Goal: Consume media (video, audio)

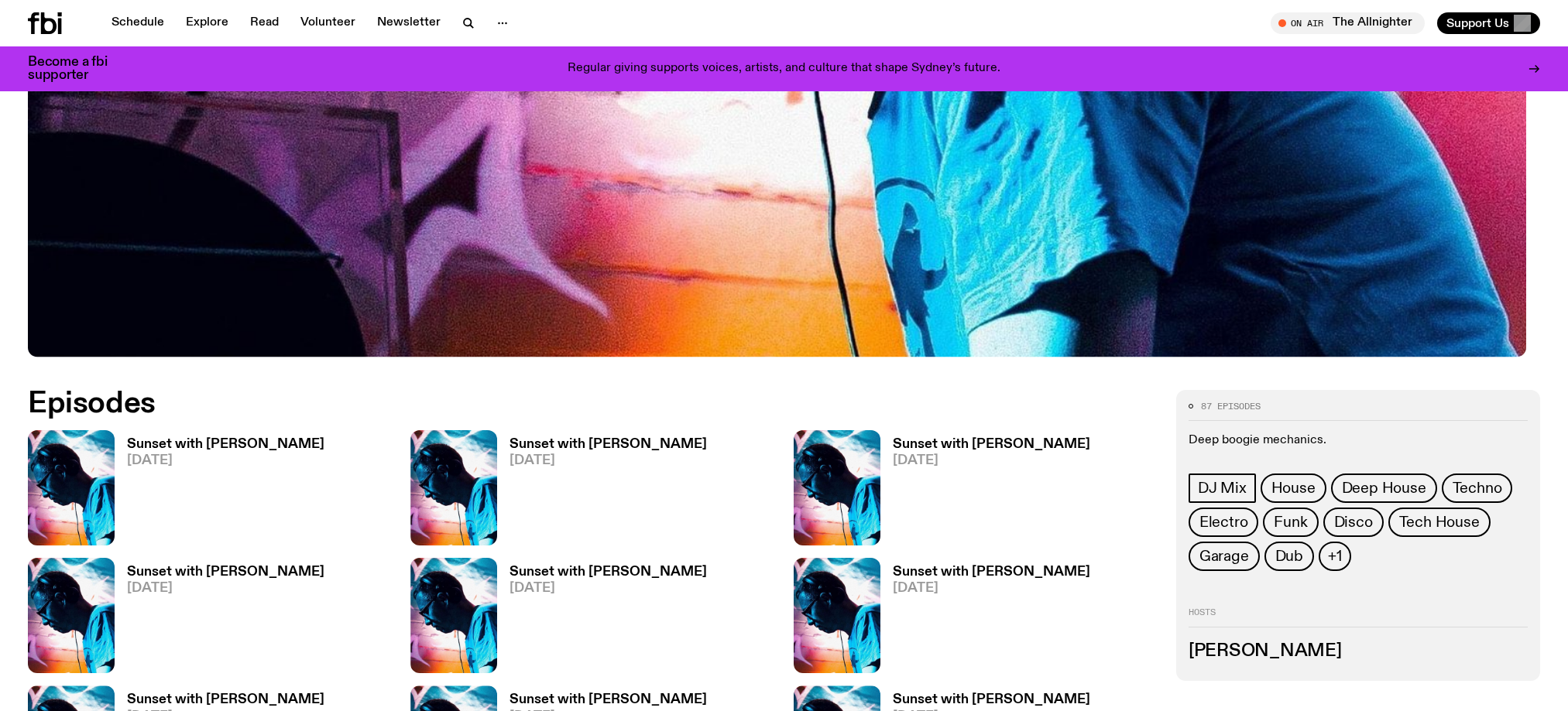
scroll to position [710, 0]
click at [171, 26] on link "Schedule" at bounding box center [137, 23] width 71 height 22
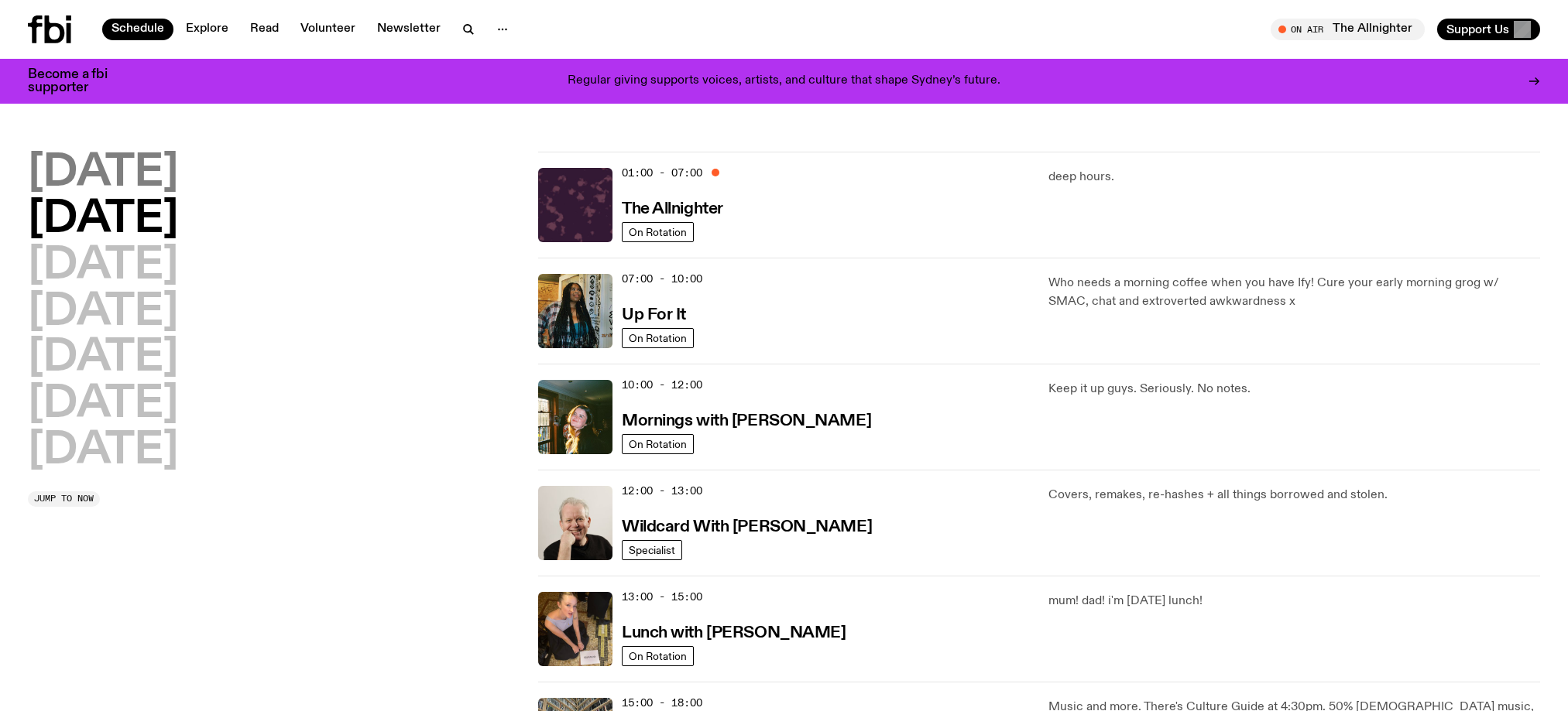
click at [126, 174] on h2 "Monday" at bounding box center [103, 173] width 150 height 43
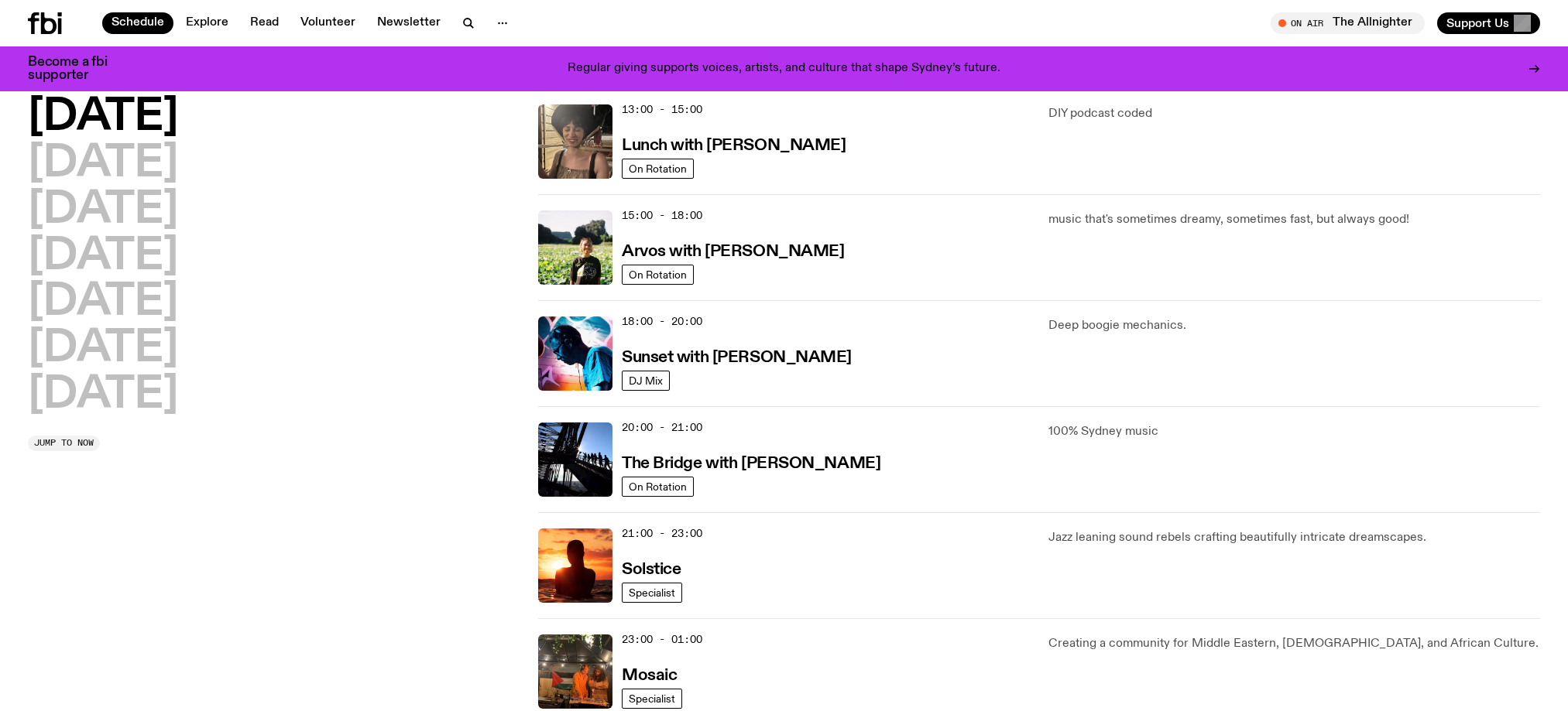
scroll to position [495, 0]
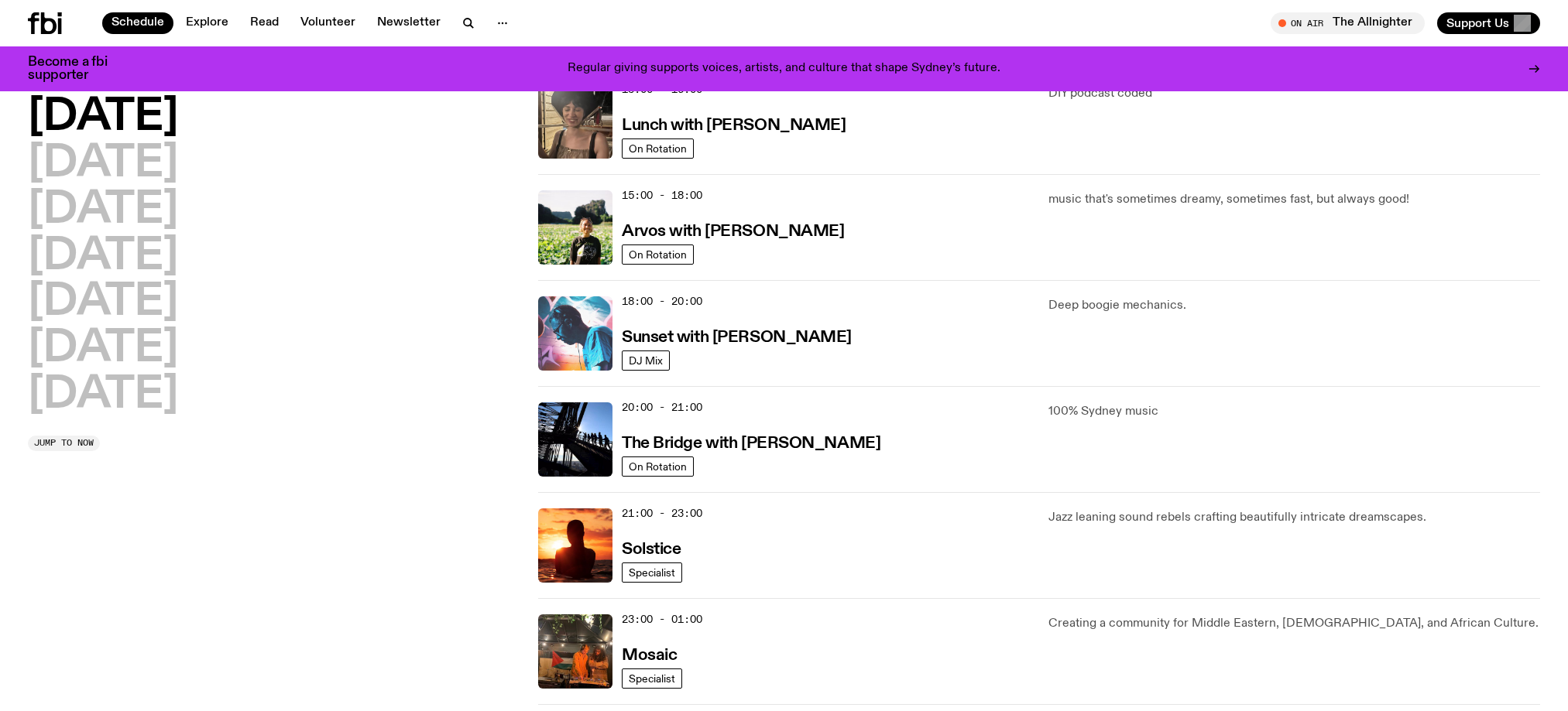
click at [604, 370] on img at bounding box center [575, 334] width 74 height 74
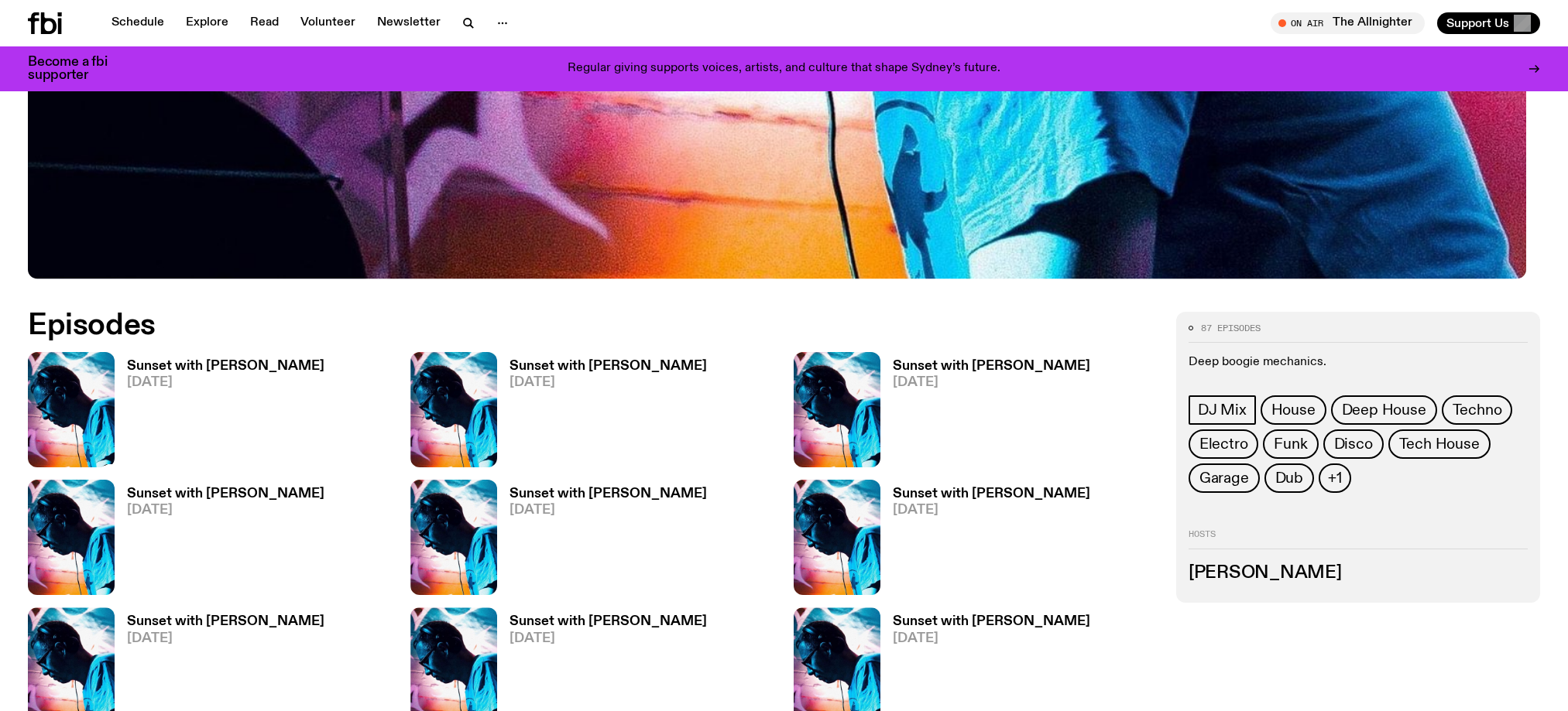
scroll to position [789, 0]
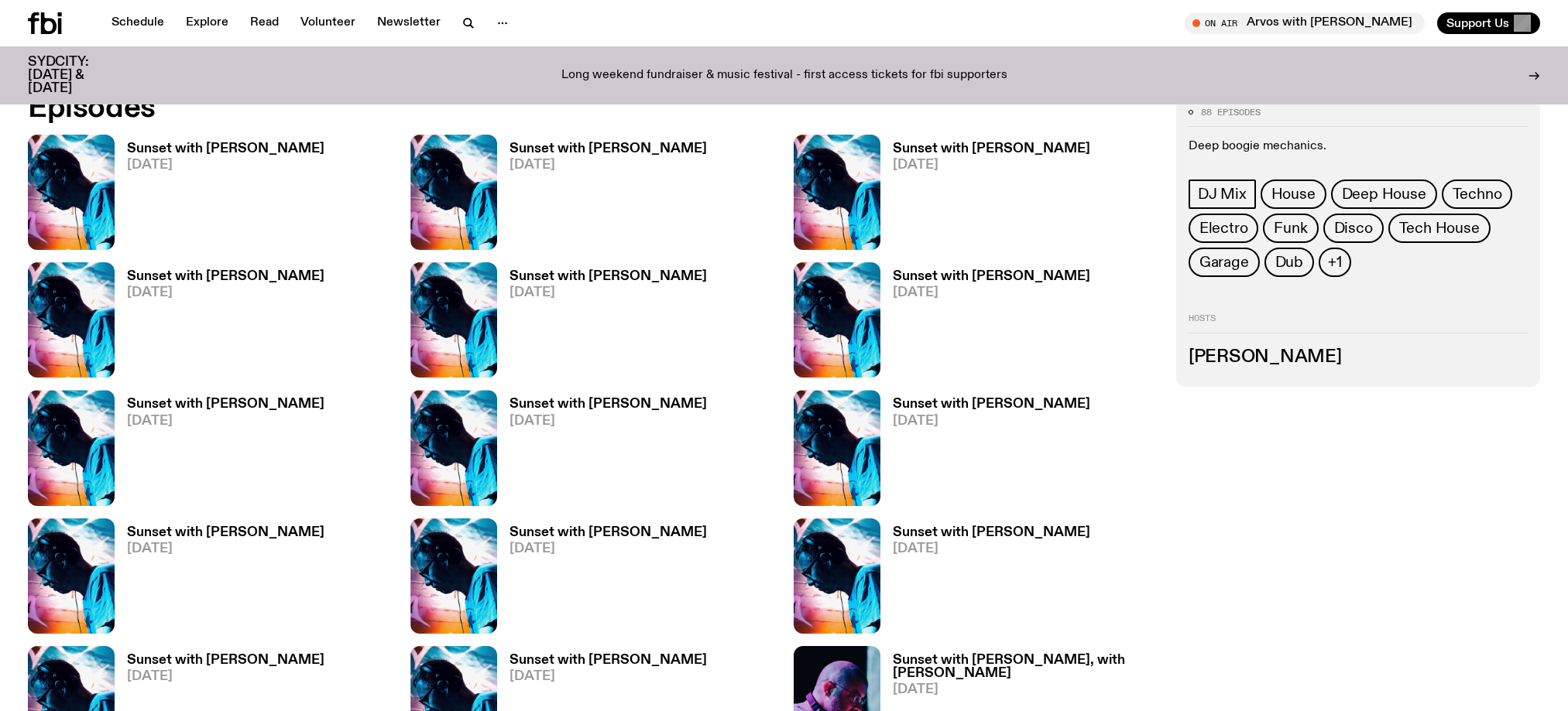
scroll to position [1010, 0]
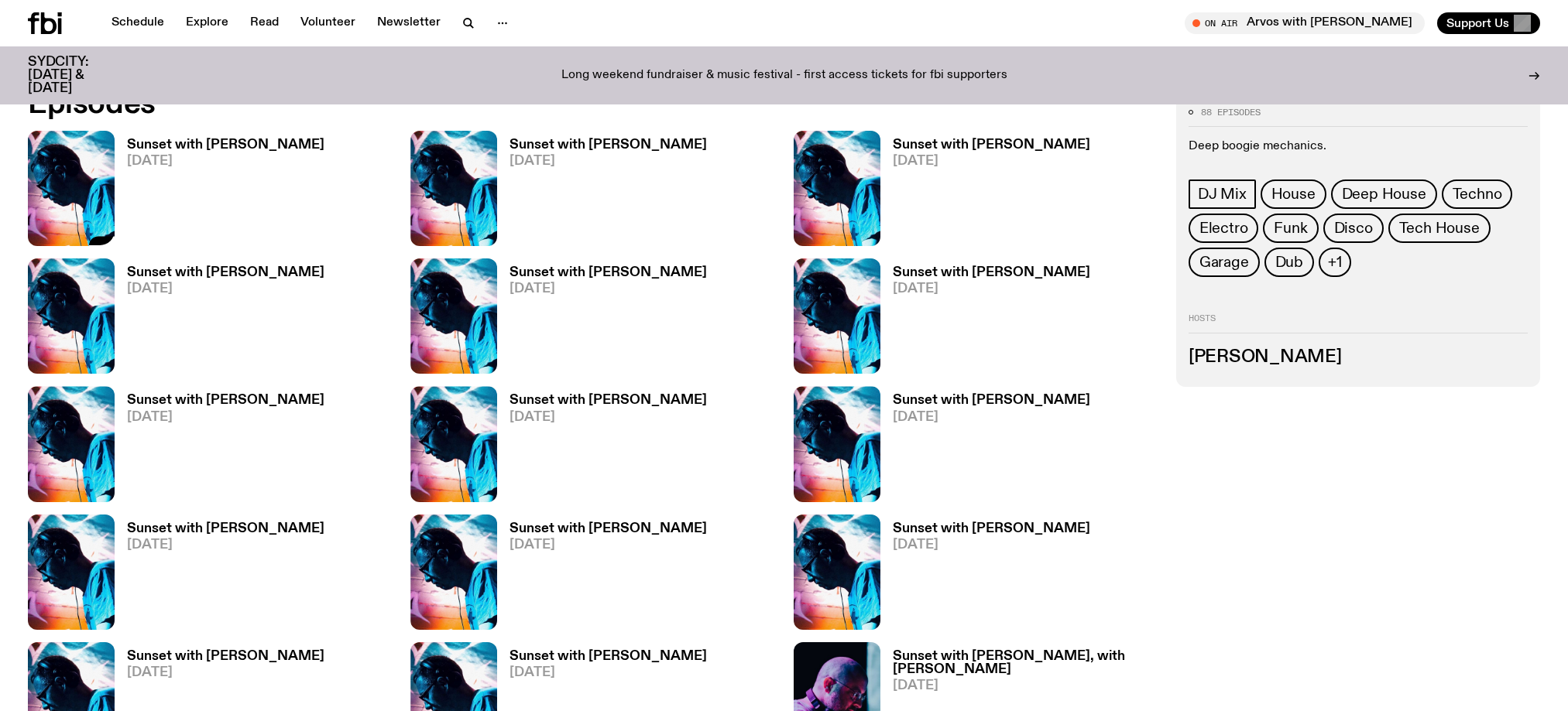
click at [102, 239] on icon "button" at bounding box center [95, 231] width 13 height 16
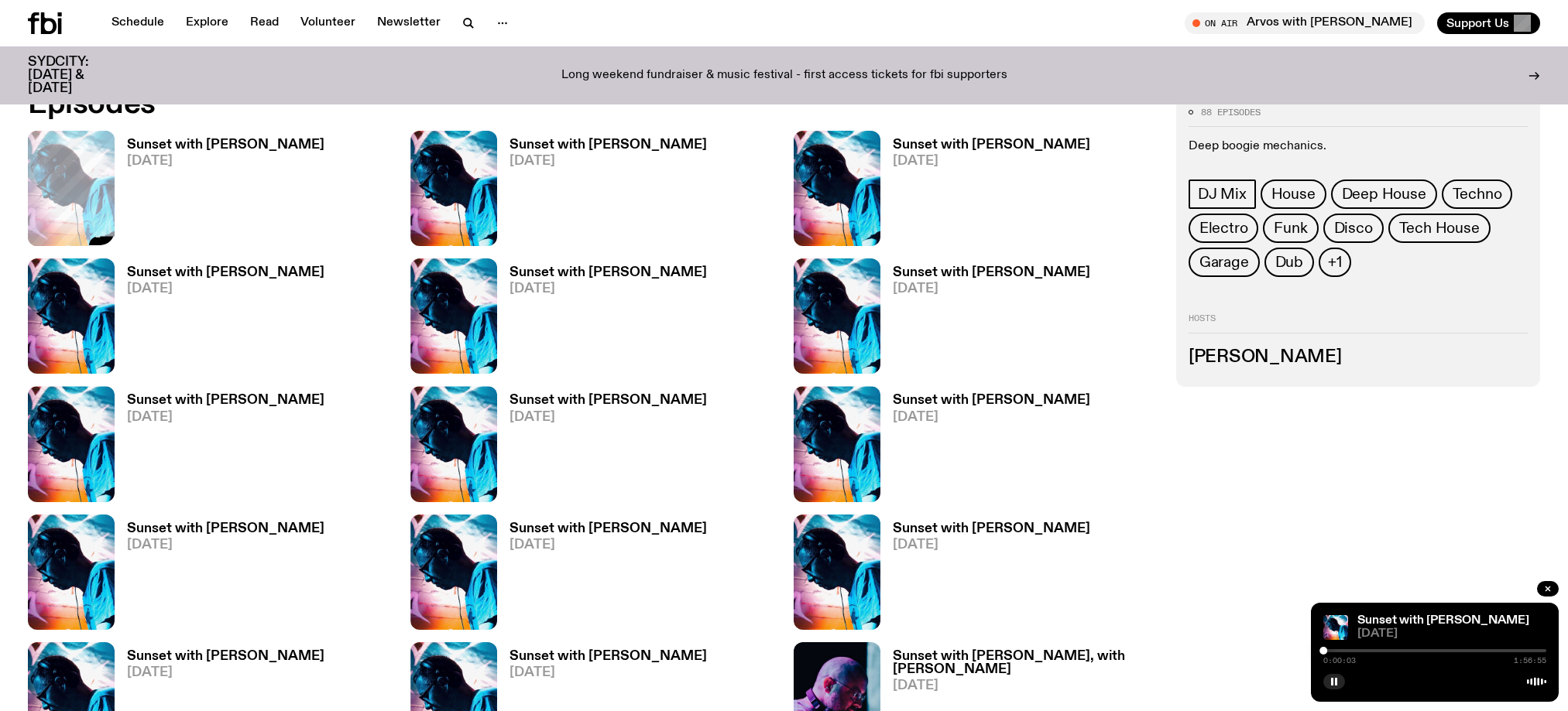
click at [1323, 649] on div at bounding box center [1434, 650] width 223 height 3
click at [1310, 656] on div "Sunset with [PERSON_NAME] [DATE] 0:06:49 1:56:55" at bounding box center [1434, 652] width 248 height 99
click at [1323, 649] on div at bounding box center [1434, 650] width 223 height 3
